Goal: Task Accomplishment & Management: Manage account settings

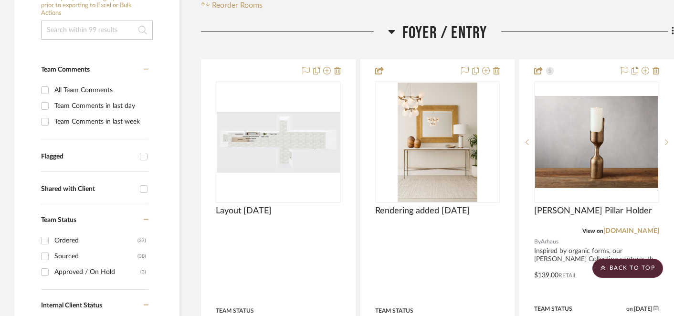
scroll to position [202, 0]
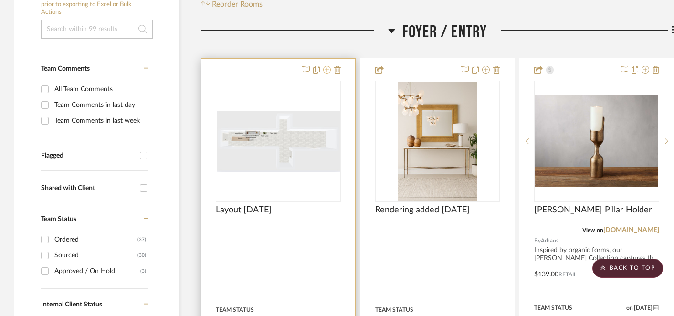
click at [326, 71] on icon at bounding box center [327, 70] width 8 height 8
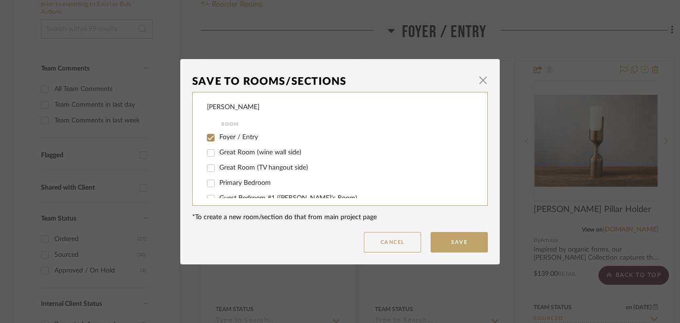
scroll to position [154, 0]
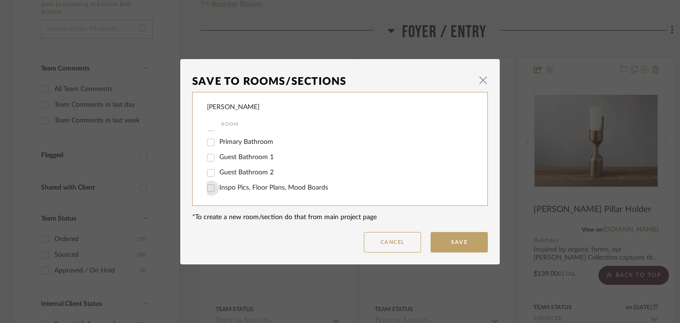
click at [206, 188] on input "Inspo Pics, Floor Plans, Mood Boards" at bounding box center [210, 188] width 15 height 15
checkbox input "true"
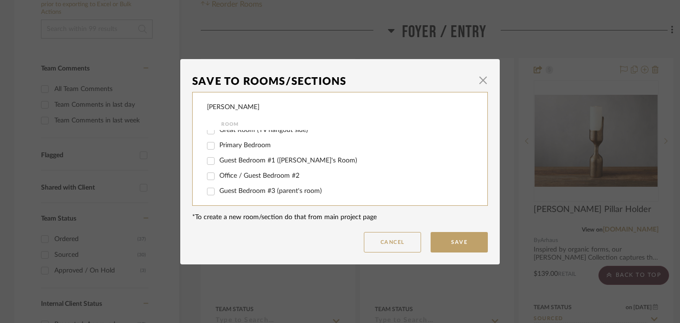
scroll to position [0, 0]
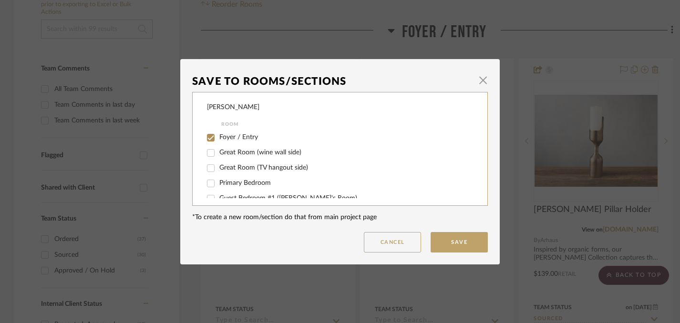
click at [206, 136] on input "Foyer / Entry" at bounding box center [210, 137] width 15 height 15
checkbox input "false"
click at [459, 242] on button "Save" at bounding box center [459, 242] width 57 height 21
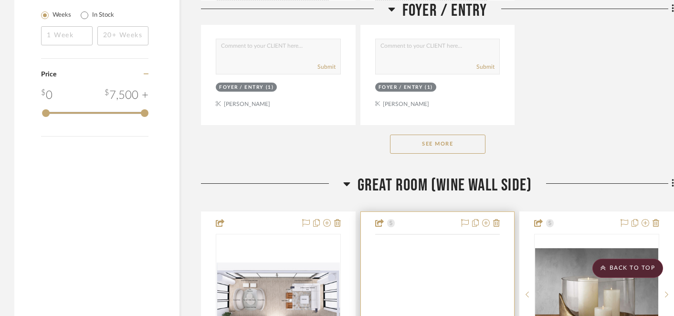
scroll to position [1404, 0]
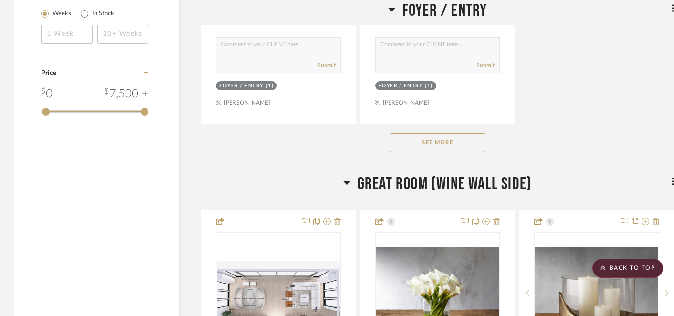
click at [452, 145] on button "See More" at bounding box center [437, 142] width 95 height 19
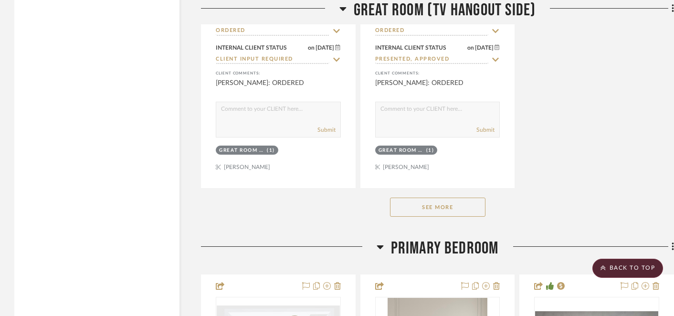
scroll to position [4050, 0]
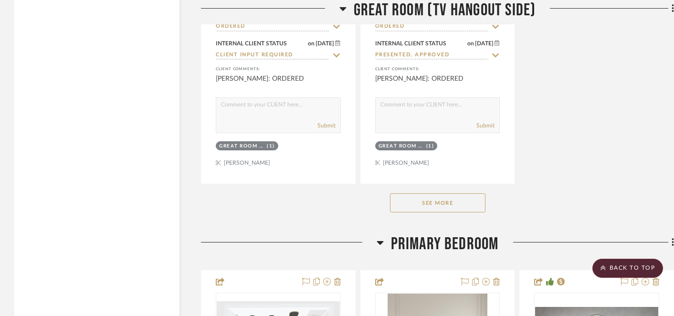
click at [438, 193] on button "See More" at bounding box center [437, 202] width 95 height 19
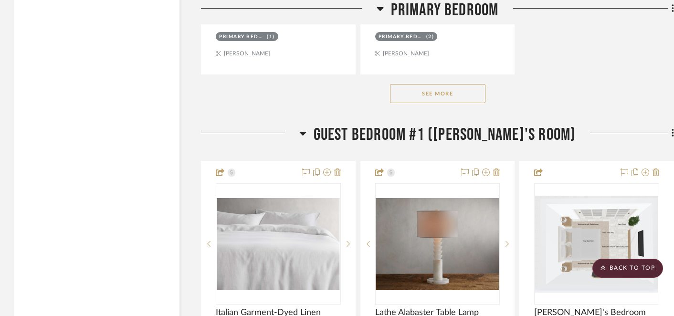
scroll to position [5513, 0]
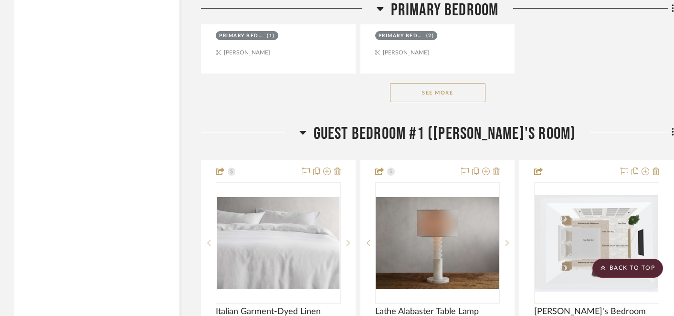
click at [440, 92] on button "See More" at bounding box center [437, 92] width 95 height 19
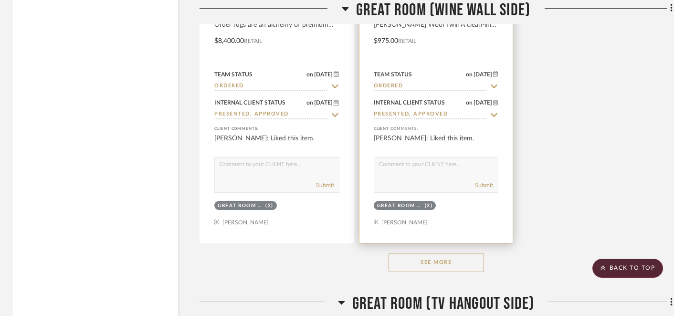
scroll to position [2637, 1]
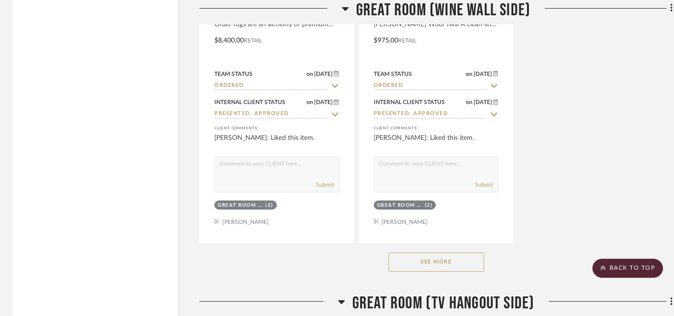
click at [430, 259] on button "See More" at bounding box center [435, 261] width 95 height 19
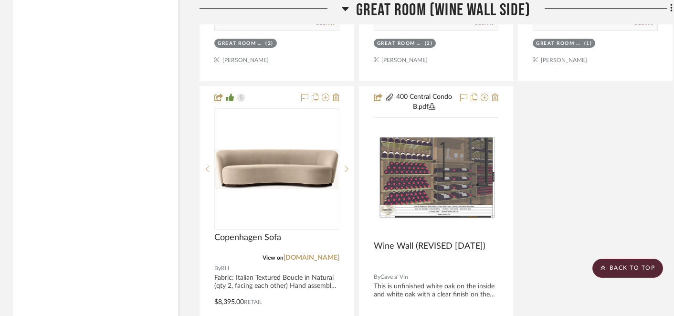
scroll to position [2811, 1]
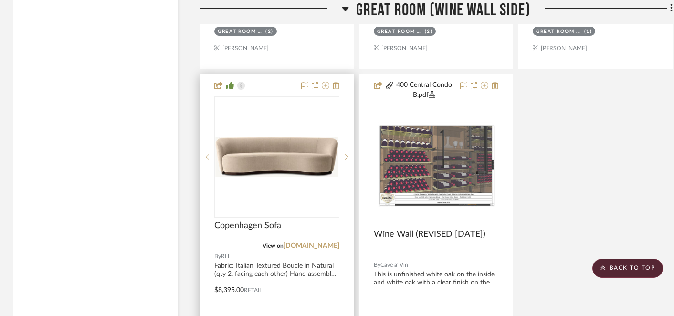
click at [285, 150] on img "0" at bounding box center [276, 157] width 123 height 40
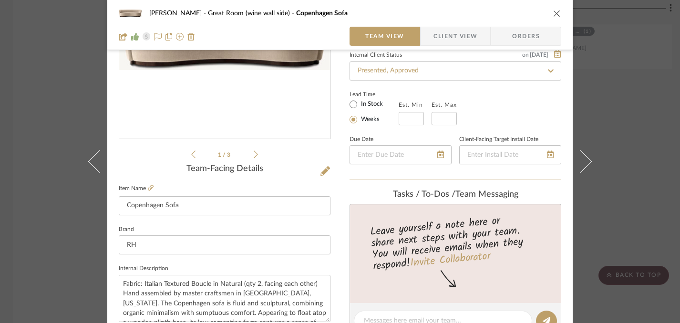
scroll to position [149, 0]
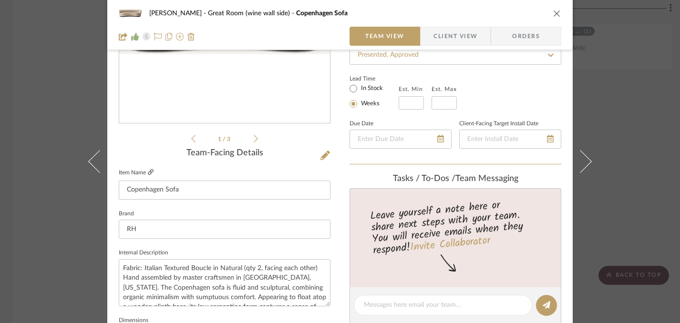
click at [149, 170] on fa-icon at bounding box center [151, 173] width 6 height 6
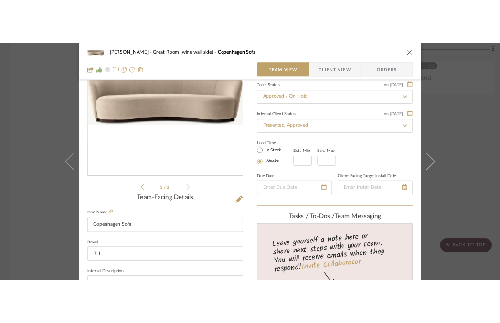
scroll to position [62, 0]
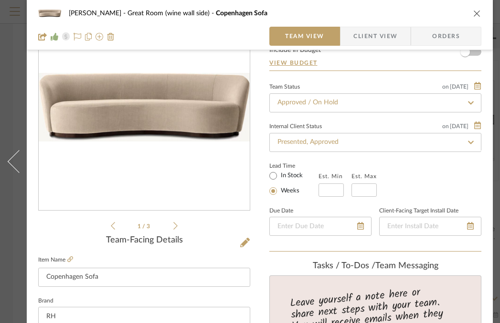
click at [477, 17] on button "close" at bounding box center [476, 13] width 9 height 9
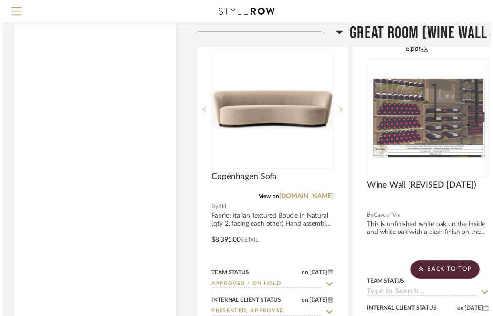
scroll to position [2811, 1]
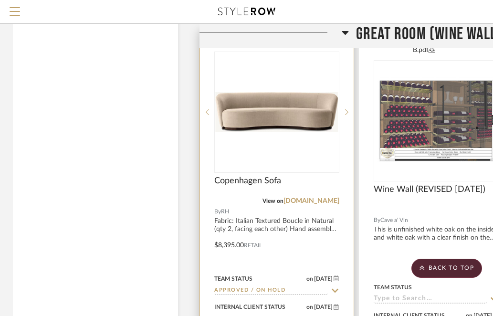
click at [283, 107] on img "0" at bounding box center [276, 112] width 123 height 40
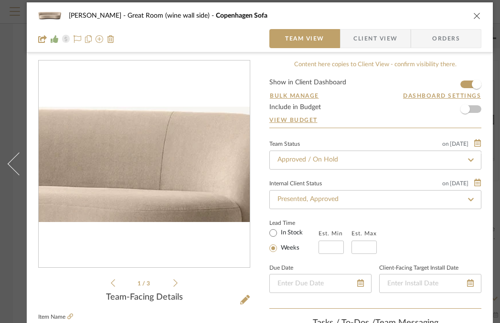
scroll to position [7, 0]
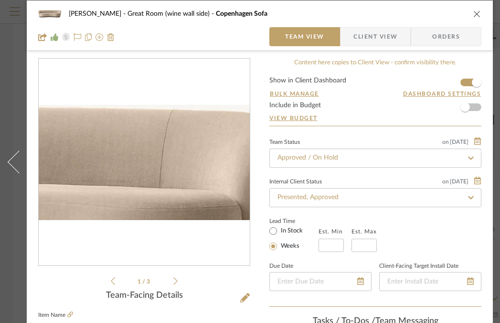
click at [207, 154] on img "0" at bounding box center [144, 162] width 211 height 68
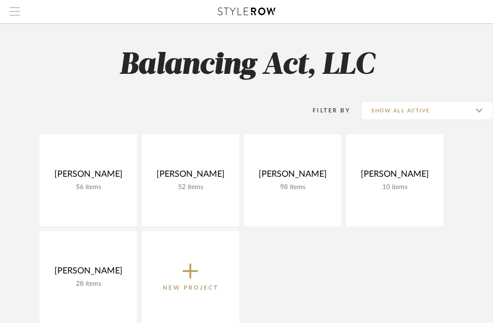
click at [14, 14] on span "Menu" at bounding box center [15, 14] width 10 height 14
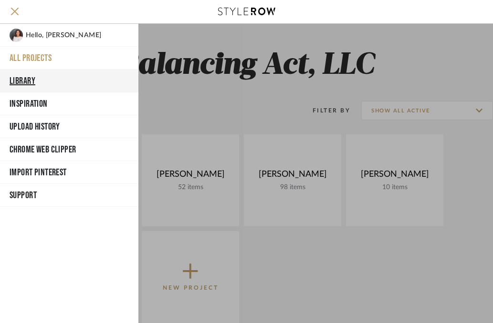
click at [28, 77] on button "Library" at bounding box center [69, 81] width 138 height 23
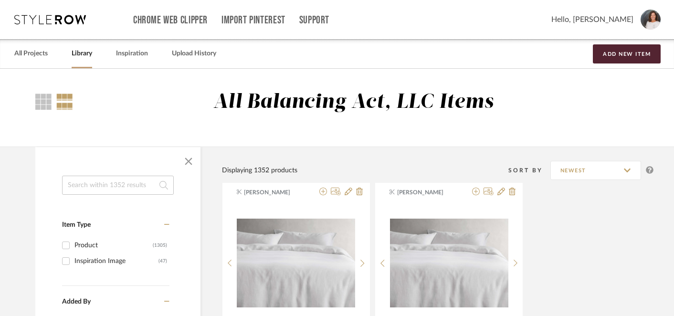
click at [132, 188] on input at bounding box center [118, 185] width 112 height 19
type input "[GEOGRAPHIC_DATA]"
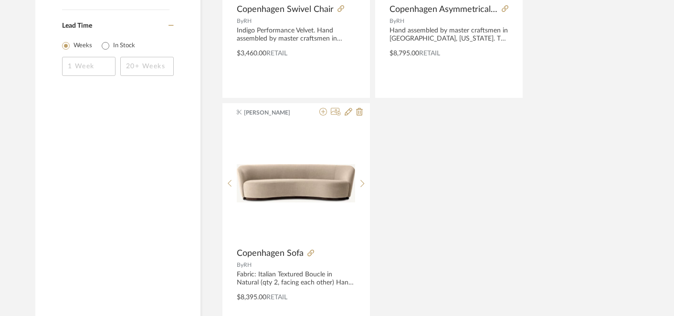
scroll to position [596, 0]
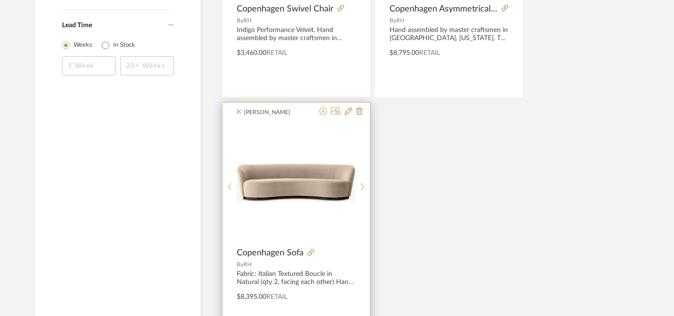
click at [309, 202] on img "0" at bounding box center [296, 183] width 118 height 38
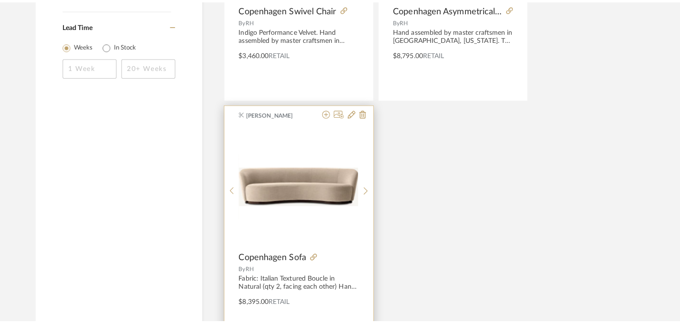
scroll to position [0, 0]
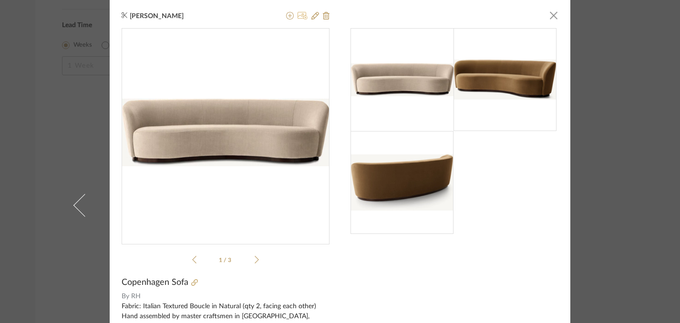
click at [298, 15] on icon at bounding box center [303, 16] width 10 height 8
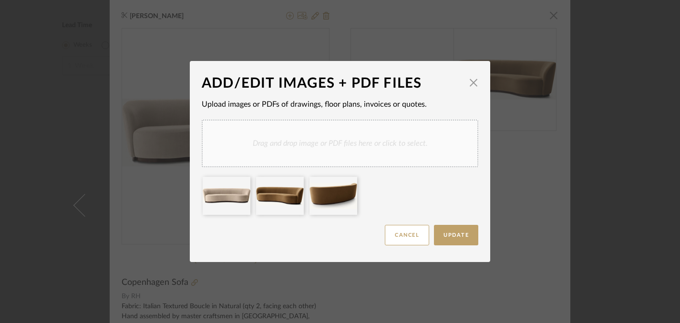
click at [340, 142] on div "Drag and drop image or PDF files here or click to select." at bounding box center [340, 144] width 277 height 48
click at [388, 205] on div at bounding box center [387, 196] width 48 height 38
click at [396, 197] on div at bounding box center [387, 196] width 48 height 38
click at [459, 236] on span "Update" at bounding box center [456, 235] width 25 height 5
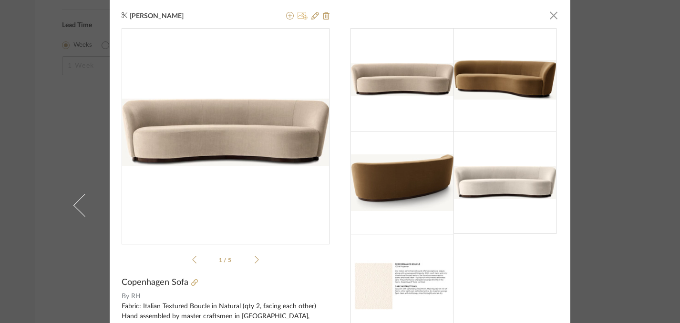
click at [300, 16] on icon at bounding box center [303, 16] width 10 height 8
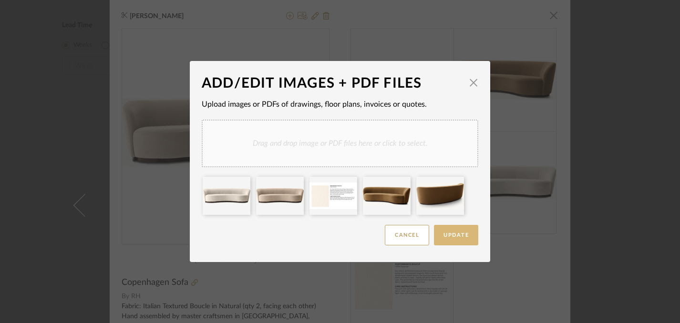
click at [451, 229] on button "Update" at bounding box center [456, 235] width 44 height 21
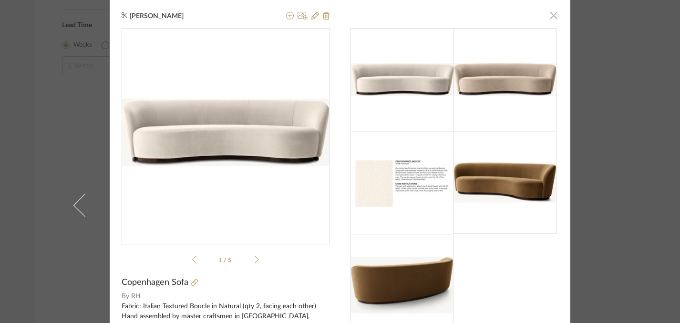
click at [548, 17] on span "button" at bounding box center [553, 15] width 19 height 19
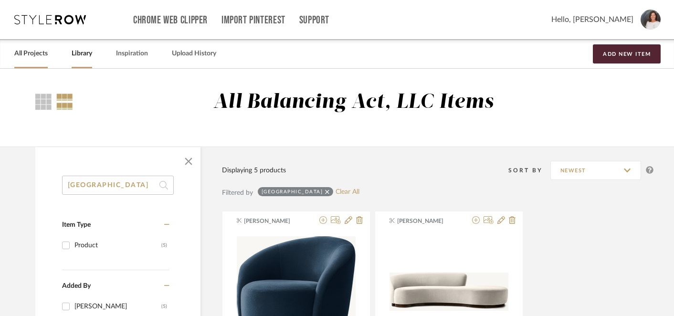
click at [24, 55] on link "All Projects" at bounding box center [30, 53] width 33 height 13
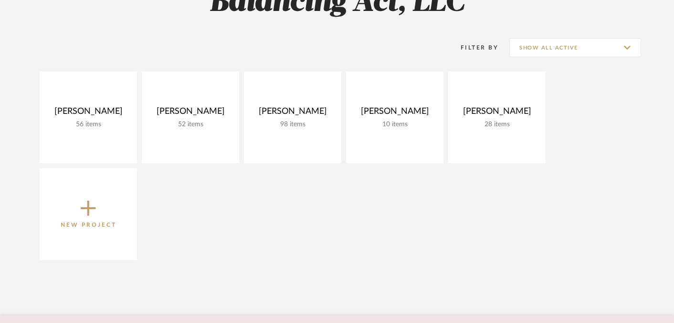
scroll to position [173, 0]
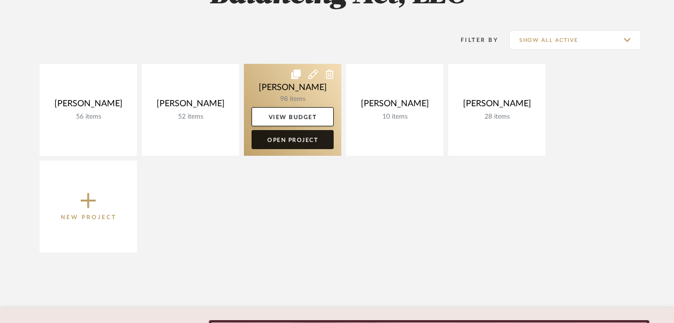
click at [280, 145] on link "Open Project" at bounding box center [292, 139] width 82 height 19
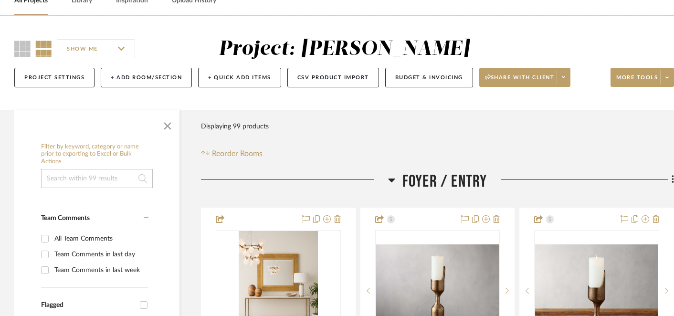
scroll to position [52, 0]
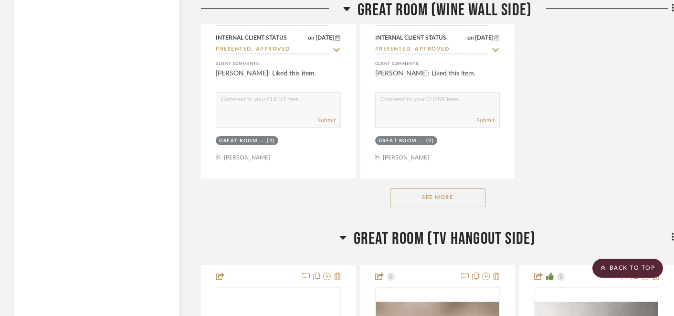
scroll to position [2702, 0]
click at [445, 192] on button "See More" at bounding box center [437, 197] width 95 height 19
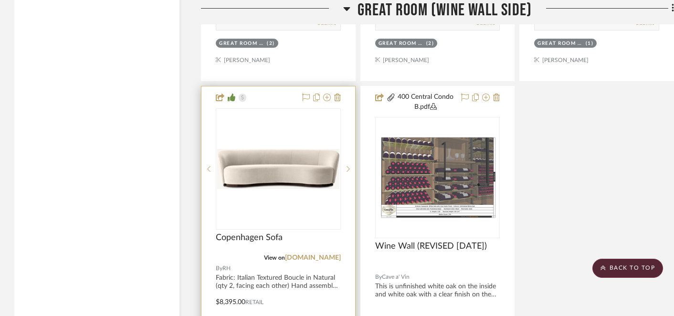
scroll to position [2800, 0]
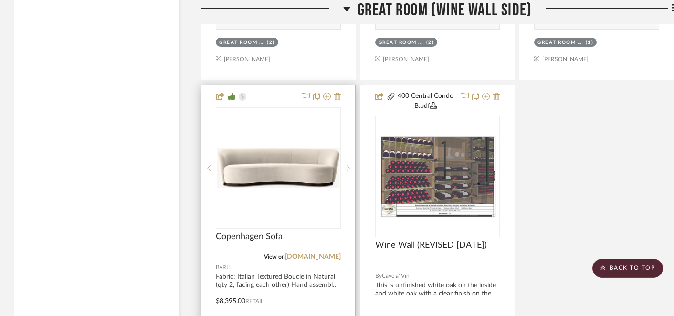
click at [296, 273] on div at bounding box center [278, 298] width 154 height 426
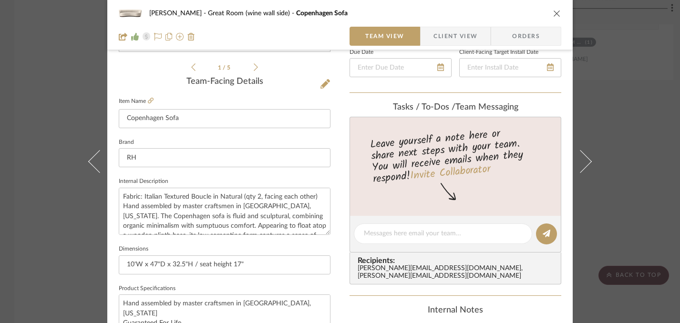
scroll to position [223, 0]
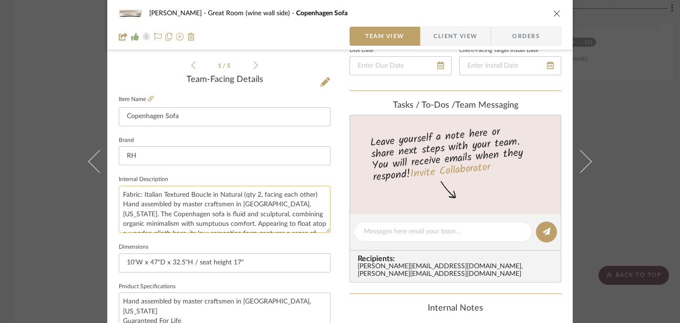
click at [166, 198] on textarea "Fabric: Italian Textured Boucle in Natural (qty 2, facing each other) Hand asse…" at bounding box center [225, 209] width 212 height 47
click at [162, 193] on textarea "Fabric: Italian Textured Boucle in Natural (qty 2, facing each other) Hand asse…" at bounding box center [225, 209] width 212 height 47
click at [181, 196] on textarea "Fabric: Italian Textured Boucle in Natural (qty 2, facing each other) Hand asse…" at bounding box center [225, 209] width 212 height 47
click at [183, 195] on textarea "Fabric: Italian Textured Boucle in Natural (qty 2, facing each other) Hand asse…" at bounding box center [225, 209] width 212 height 47
click at [185, 196] on textarea "Fabric: Italian Textured Boucle in Natural (qty 2, facing each other) Hand asse…" at bounding box center [225, 209] width 212 height 47
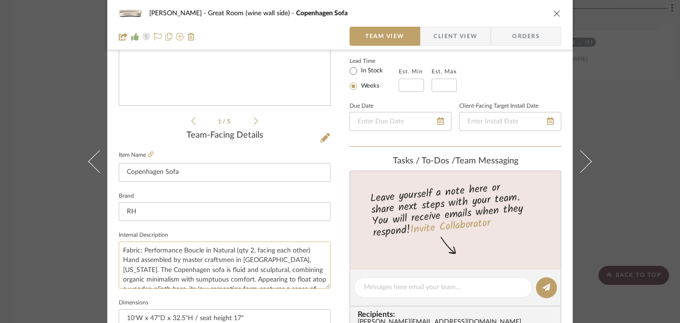
scroll to position [0, 0]
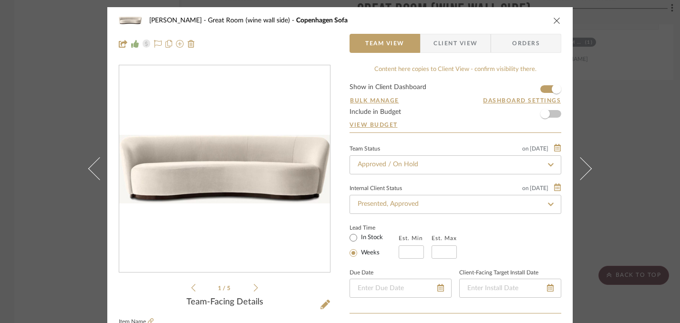
type textarea "Fabric: Performance Boucle in Natural (qty 2, facing each other) Hand assembled…"
click at [554, 20] on icon "close" at bounding box center [557, 21] width 8 height 8
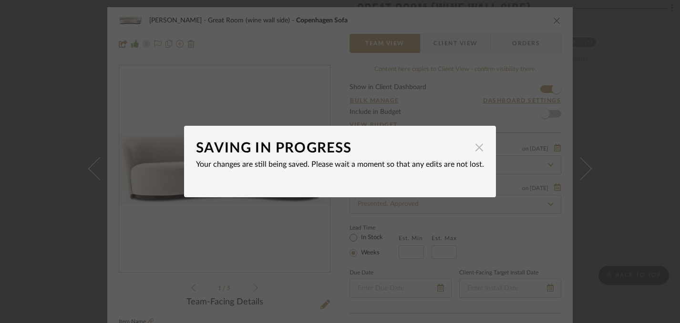
click at [478, 151] on span "button" at bounding box center [479, 147] width 19 height 19
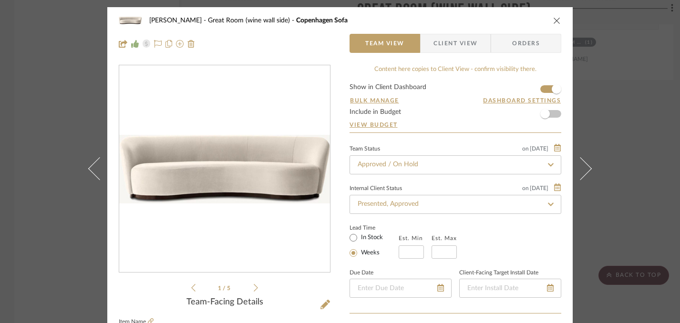
click at [553, 25] on div "Lisa Hughes Great Room (wine wall side) Copenhagen Sofa" at bounding box center [340, 20] width 443 height 19
click at [554, 22] on icon "close" at bounding box center [557, 21] width 8 height 8
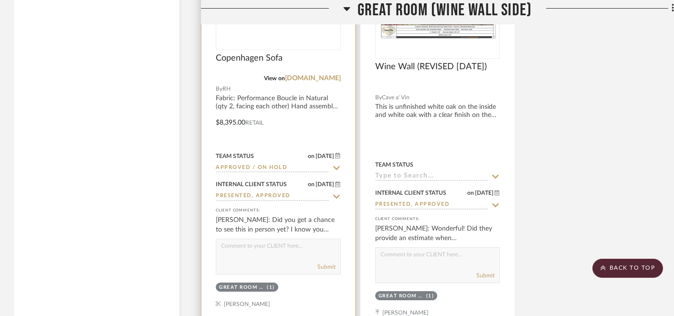
scroll to position [2981, 0]
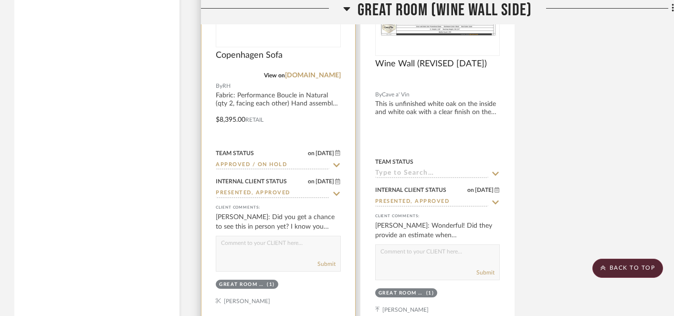
click at [292, 242] on textarea at bounding box center [278, 245] width 124 height 18
type textarea "Hi Lisa, we were at RH today and took some photos & short video of the boucle f…"
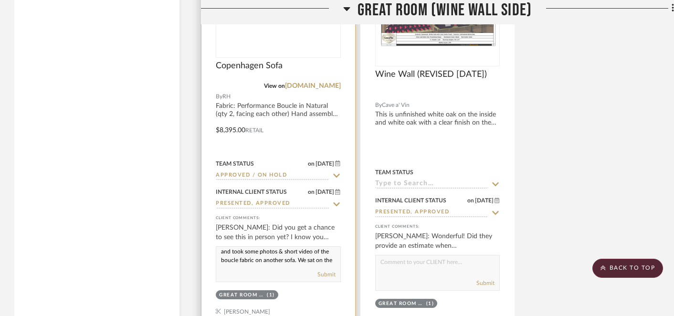
scroll to position [21, 0]
drag, startPoint x: 221, startPoint y: 251, endPoint x: 308, endPoint y: 265, distance: 87.9
click at [308, 265] on div "Hi Lisa, we were at RH today and took some photos & short video of the boucle f…" at bounding box center [278, 264] width 125 height 36
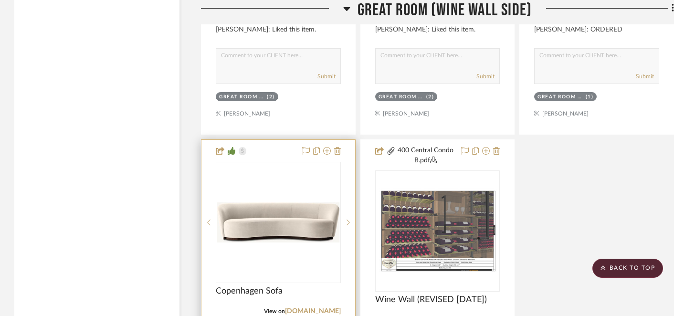
scroll to position [2720, 0]
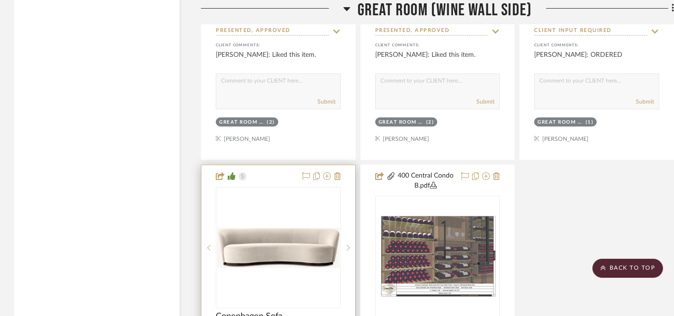
click at [292, 245] on img "0" at bounding box center [278, 248] width 123 height 40
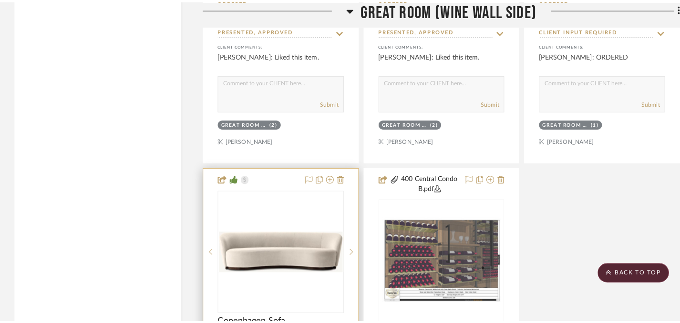
scroll to position [0, 0]
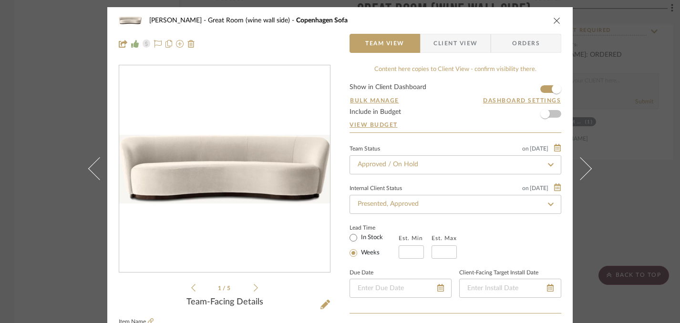
click at [556, 20] on icon "close" at bounding box center [557, 21] width 8 height 8
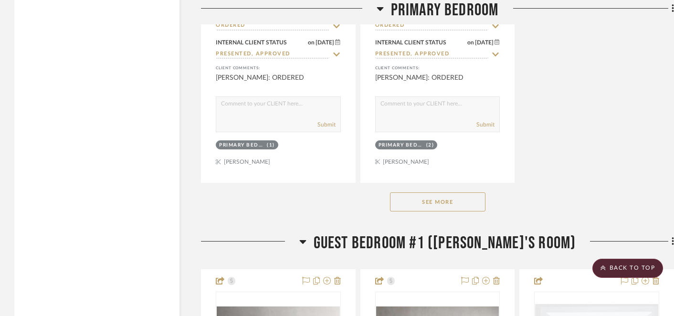
scroll to position [5836, 0]
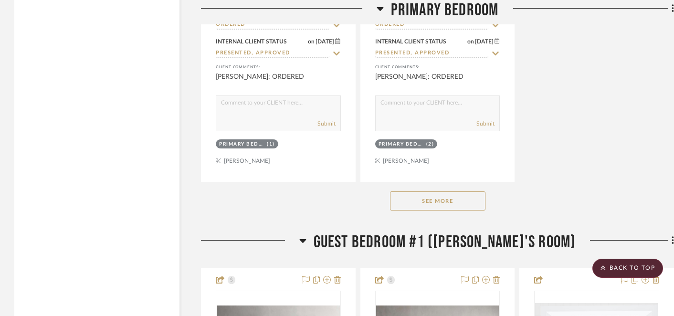
click at [447, 195] on button "See More" at bounding box center [437, 200] width 95 height 19
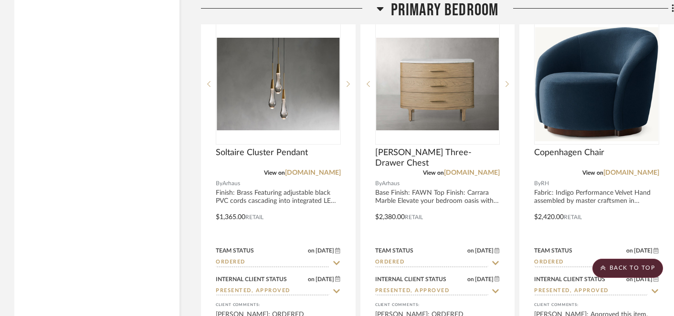
scroll to position [5598, 0]
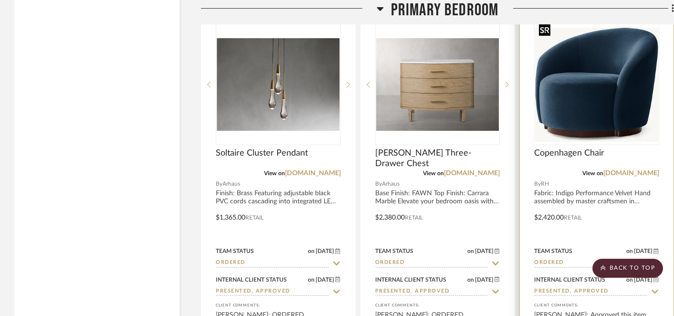
click at [594, 109] on img "0" at bounding box center [596, 85] width 123 height 114
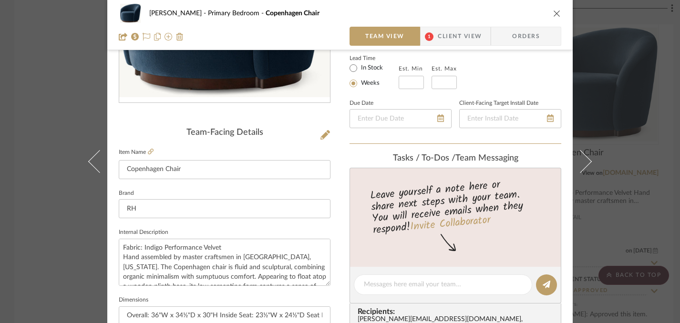
scroll to position [177, 0]
